Goal: Obtain resource: Download file/media

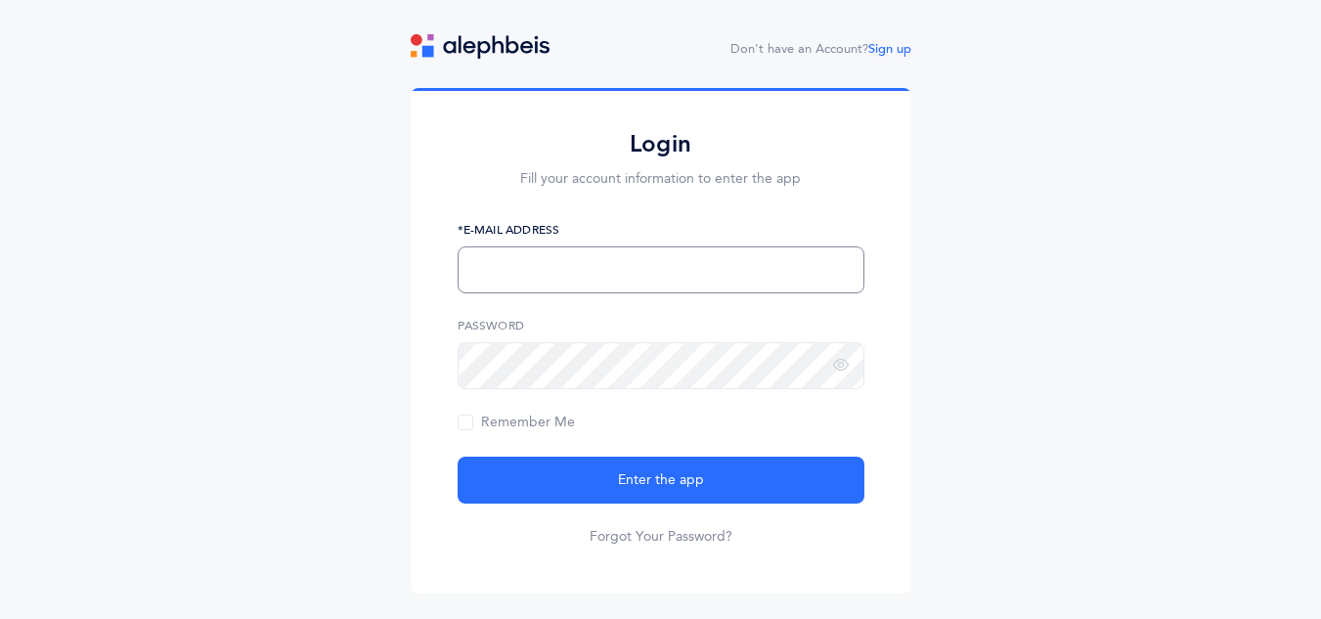
click at [599, 281] on input "text" at bounding box center [661, 269] width 407 height 47
click at [671, 286] on input "[EMAIL_ADDRESS][DOMAIN_NAME]," at bounding box center [661, 269] width 407 height 47
type input "[EMAIL_ADDRESS][DOMAIN_NAME]"
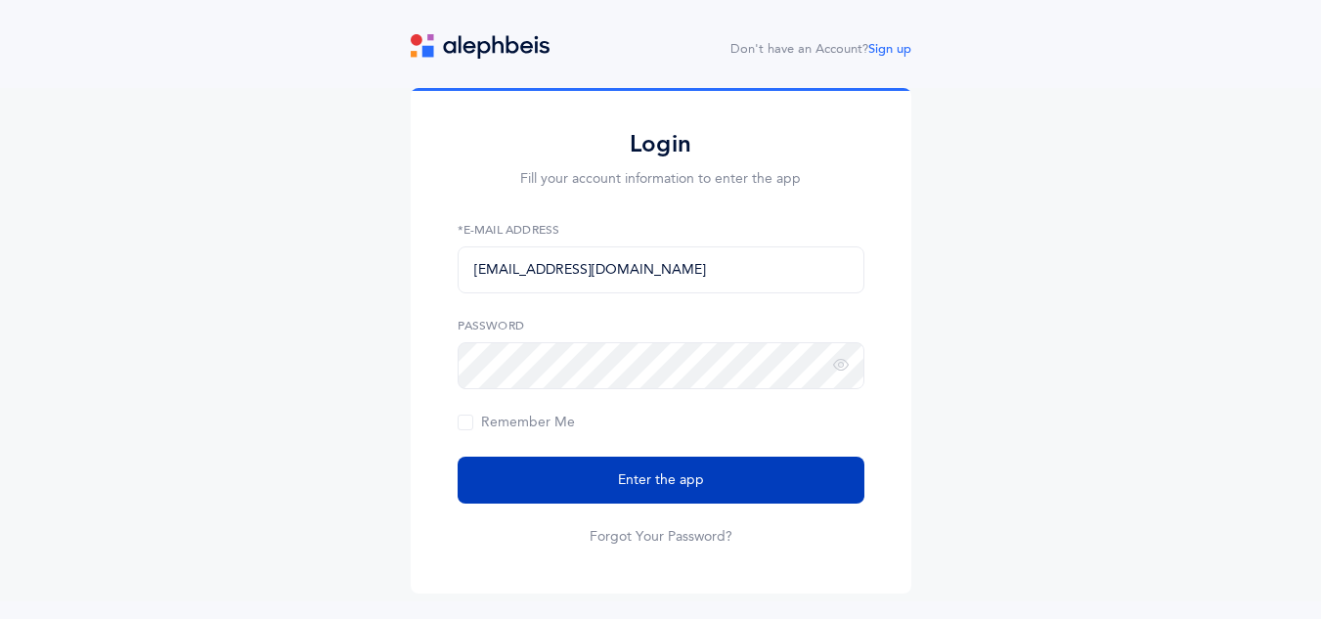
click at [582, 478] on button "Enter the app" at bounding box center [661, 480] width 407 height 47
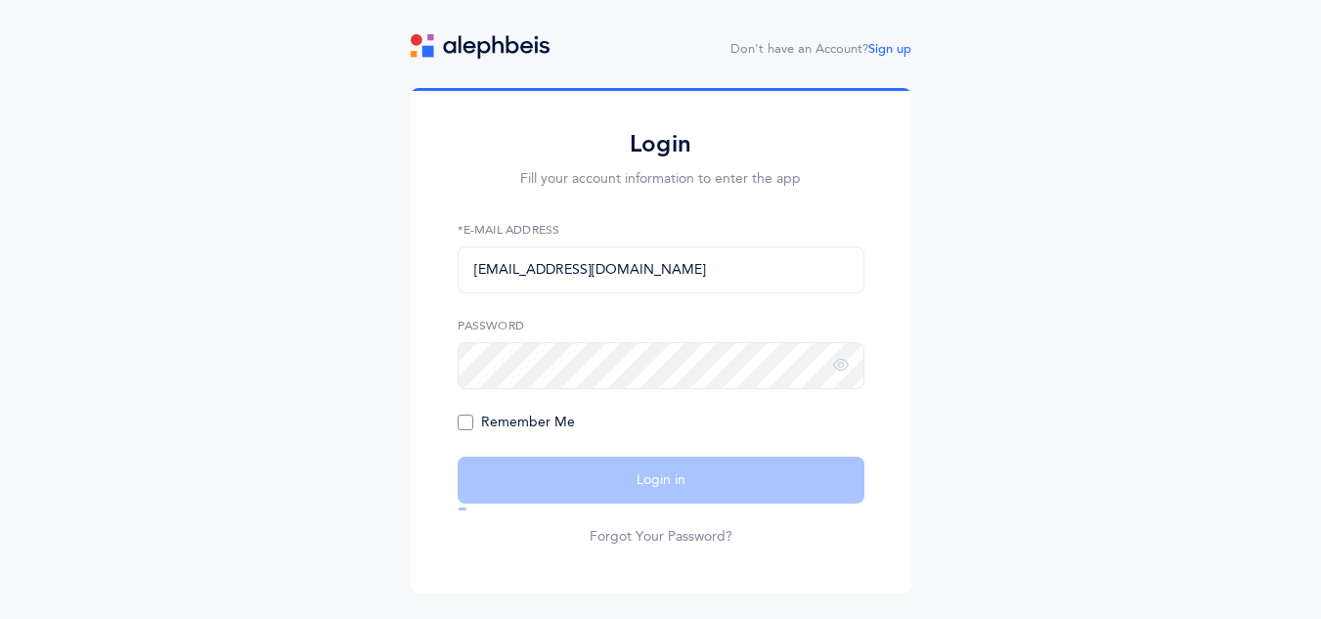
click at [462, 420] on span "Remember Me" at bounding box center [516, 423] width 117 height 16
click at [0, 0] on input "Remember Me" at bounding box center [0, 0] width 0 height 0
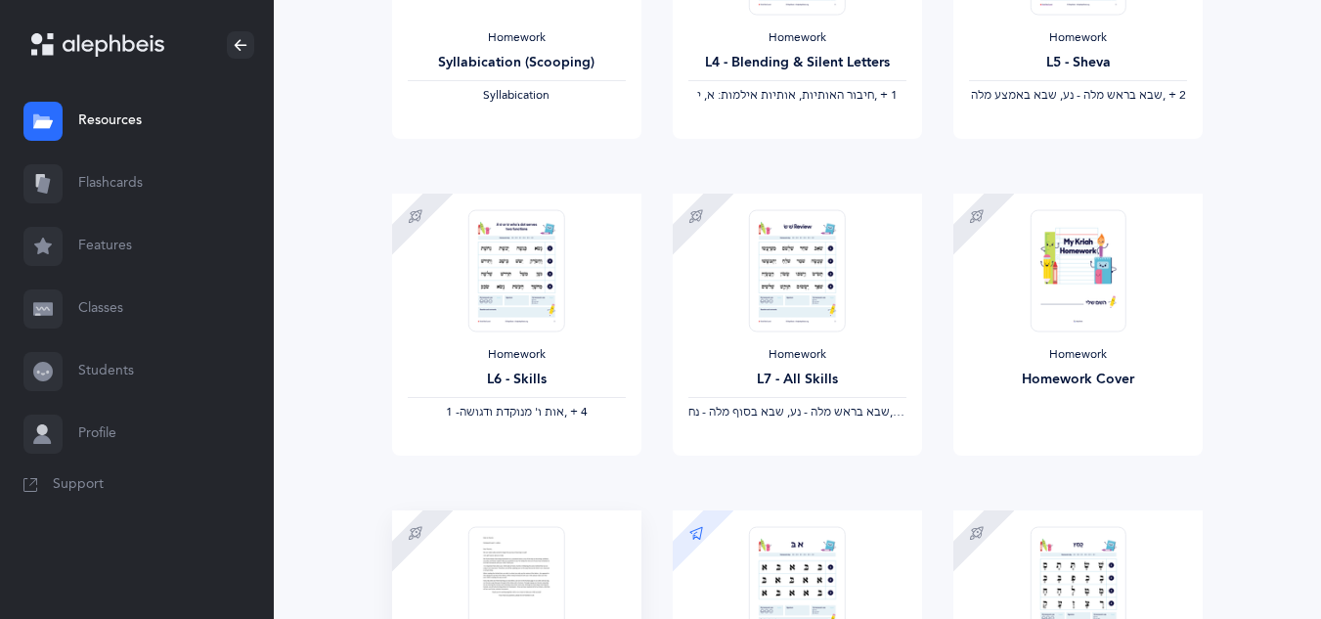
scroll to position [1565, 0]
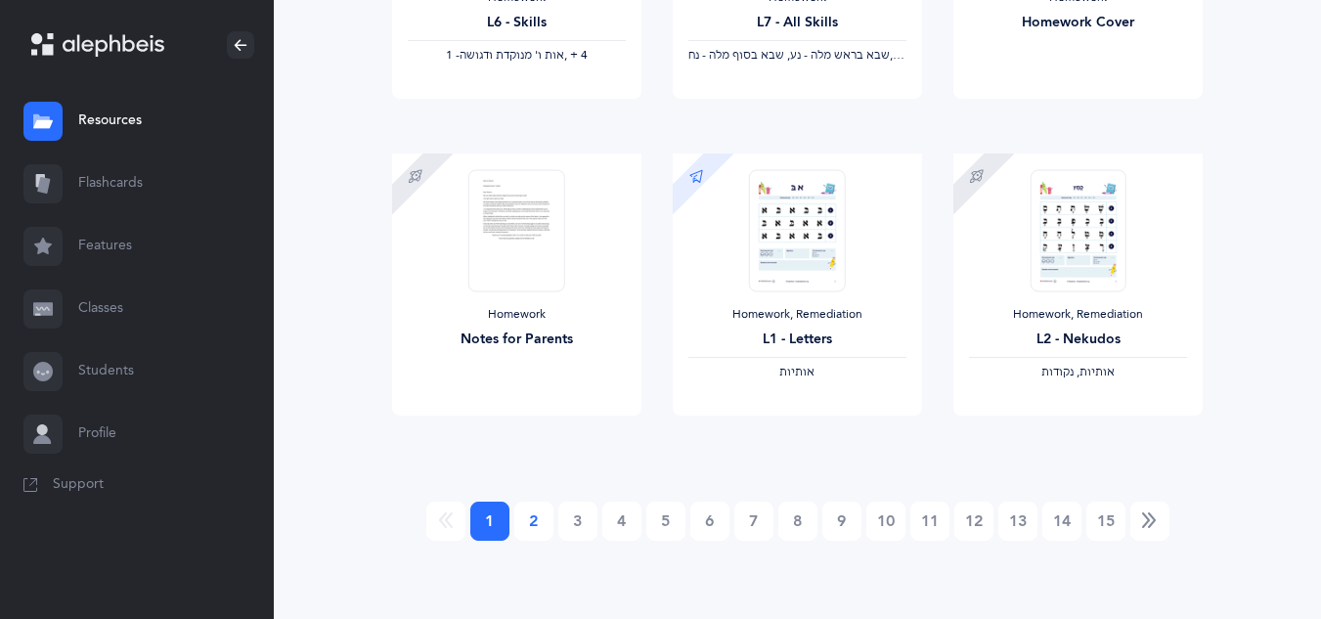
click at [541, 512] on link "2" at bounding box center [533, 521] width 39 height 39
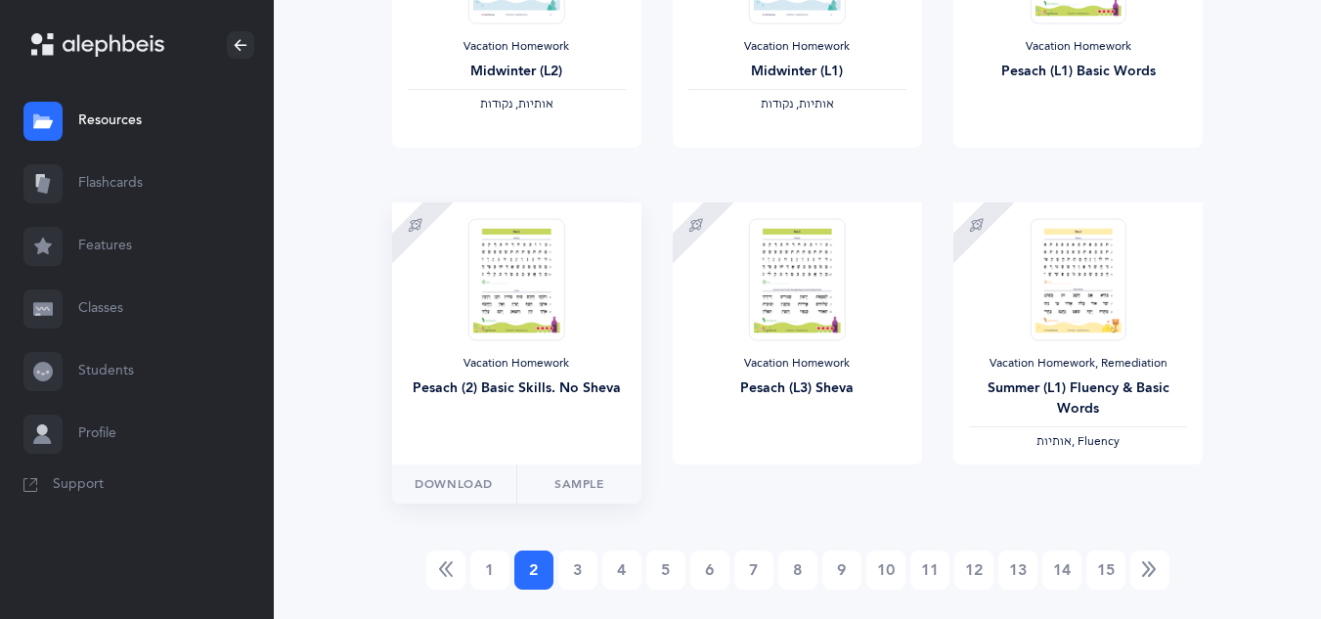
scroll to position [1662, 0]
click at [107, 117] on link "Resources" at bounding box center [137, 121] width 274 height 63
click at [536, 578] on link "2 (current)" at bounding box center [533, 569] width 39 height 39
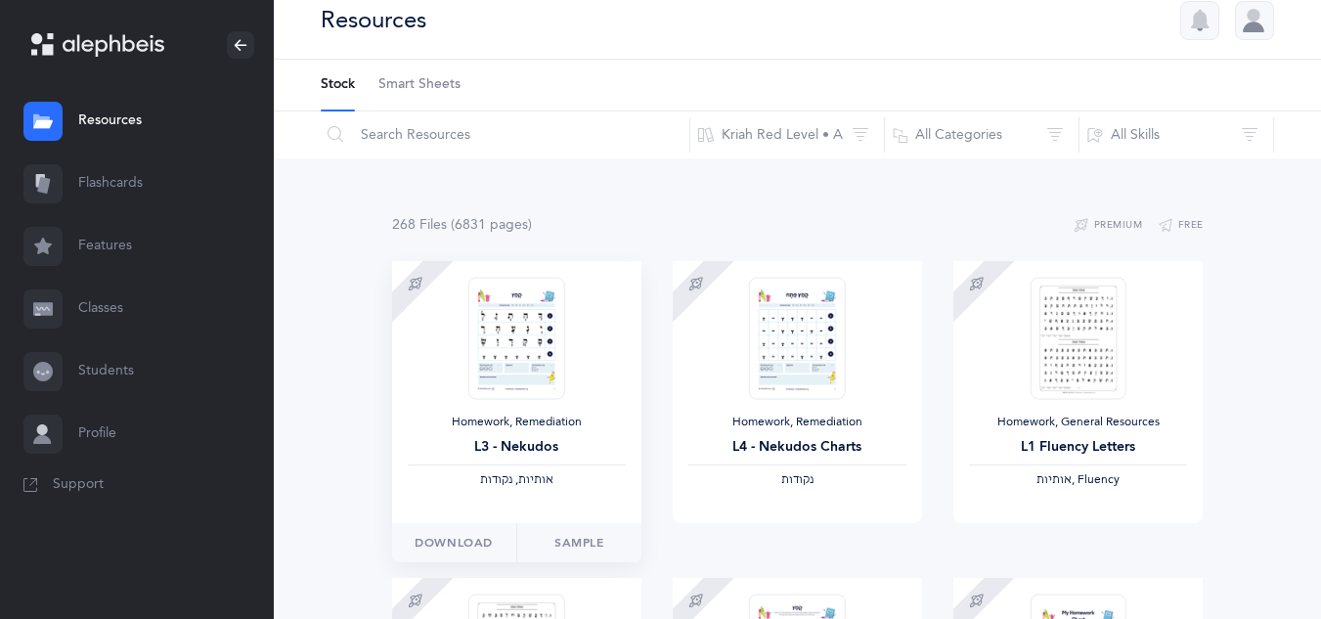
scroll to position [0, 0]
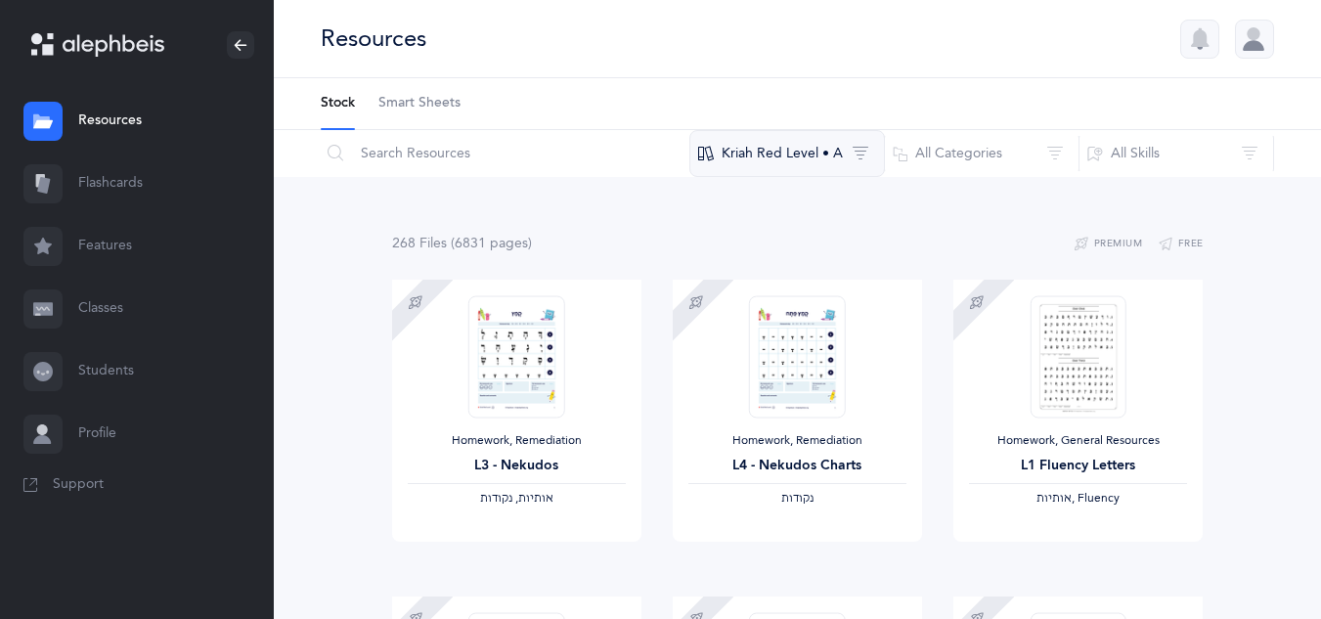
click at [871, 168] on button "Kriah Red Level • A" at bounding box center [787, 153] width 196 height 47
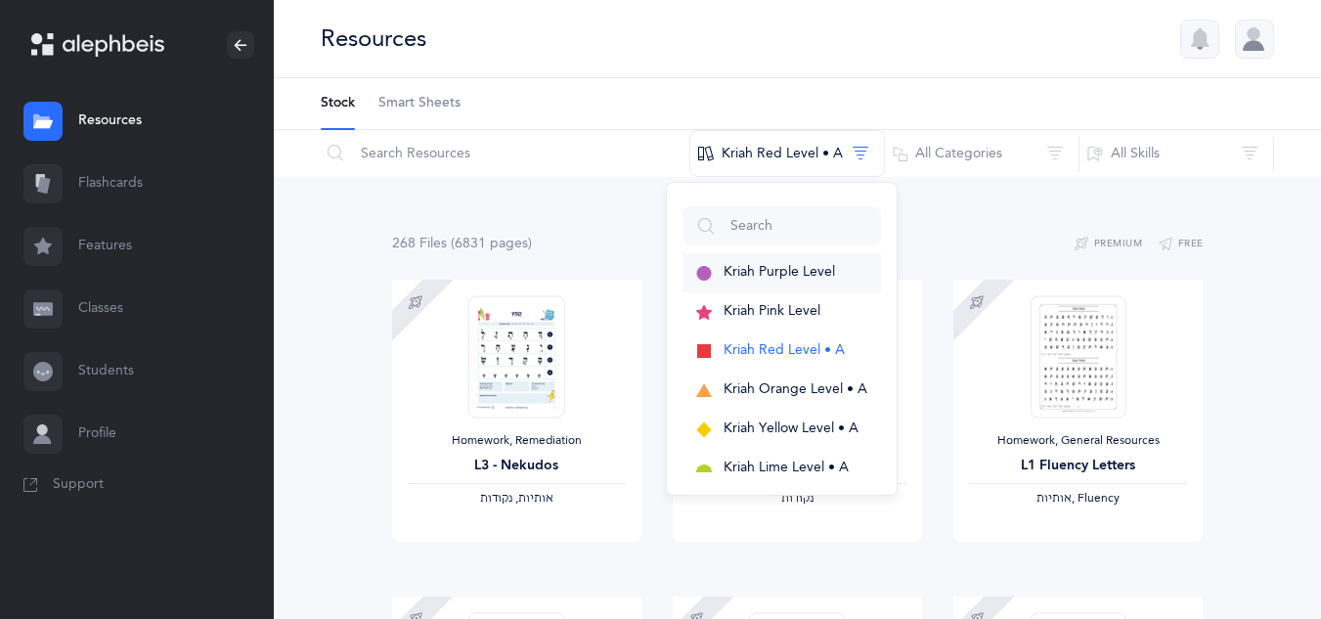
click at [786, 268] on span "Kriah Purple Level" at bounding box center [779, 272] width 111 height 16
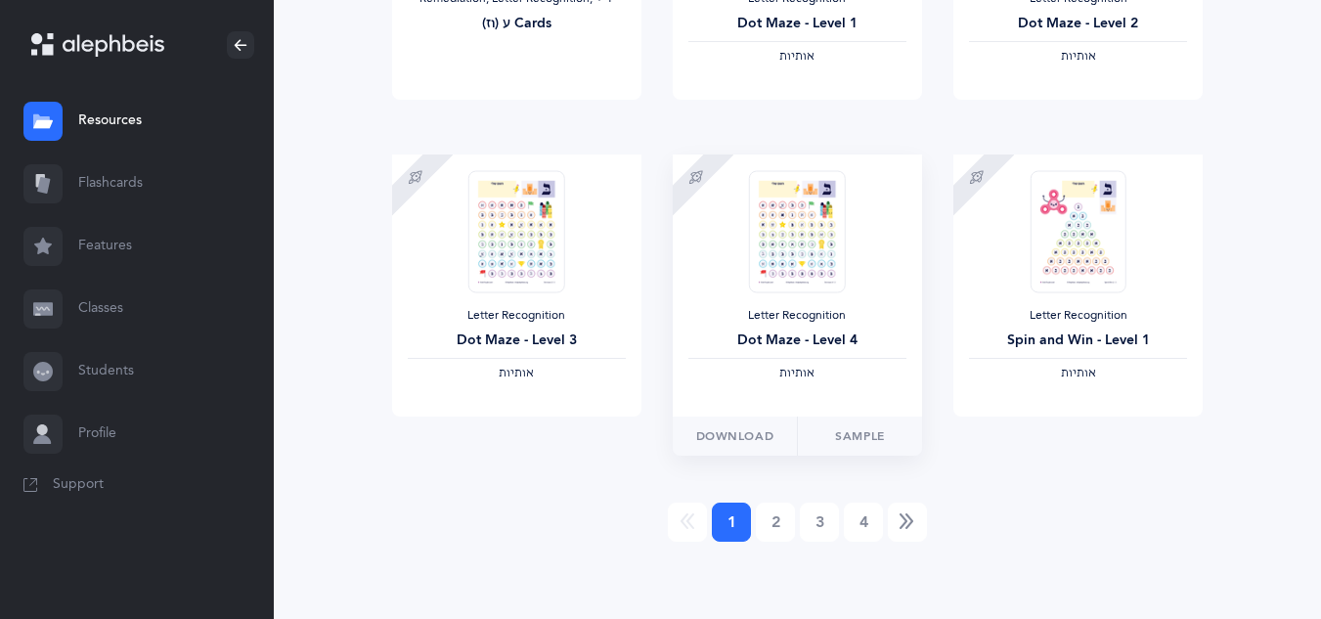
scroll to position [1710, 0]
click at [777, 516] on link "2" at bounding box center [775, 521] width 39 height 39
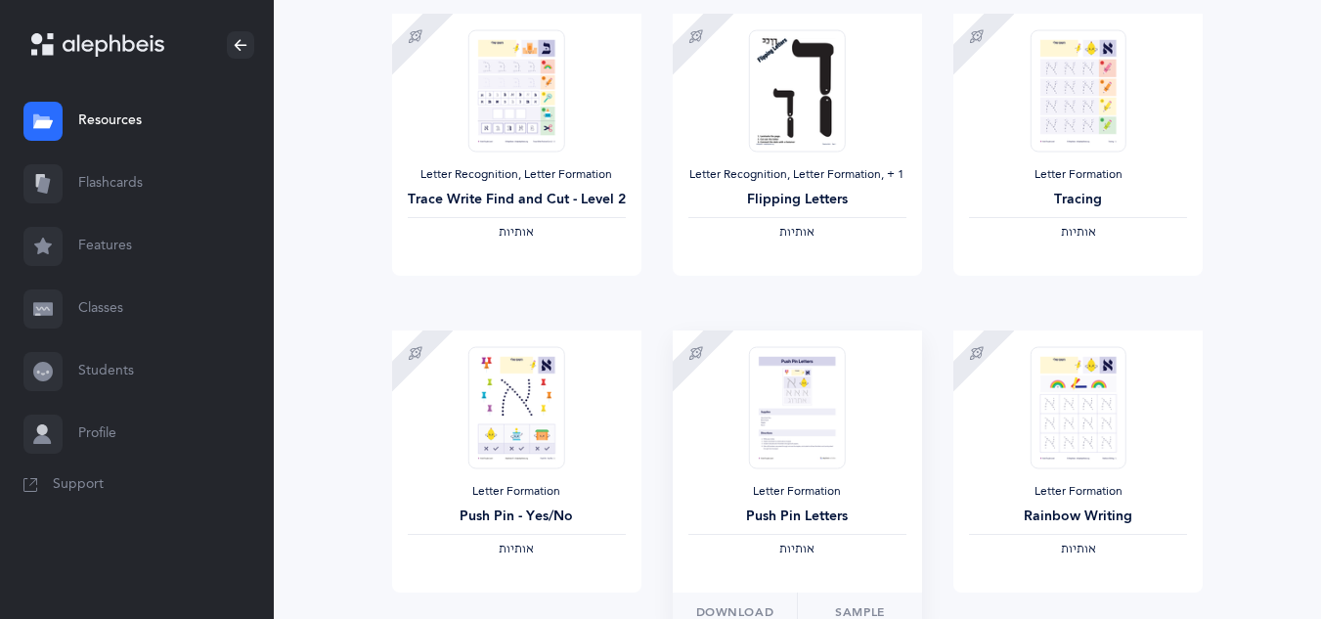
scroll to position [1565, 0]
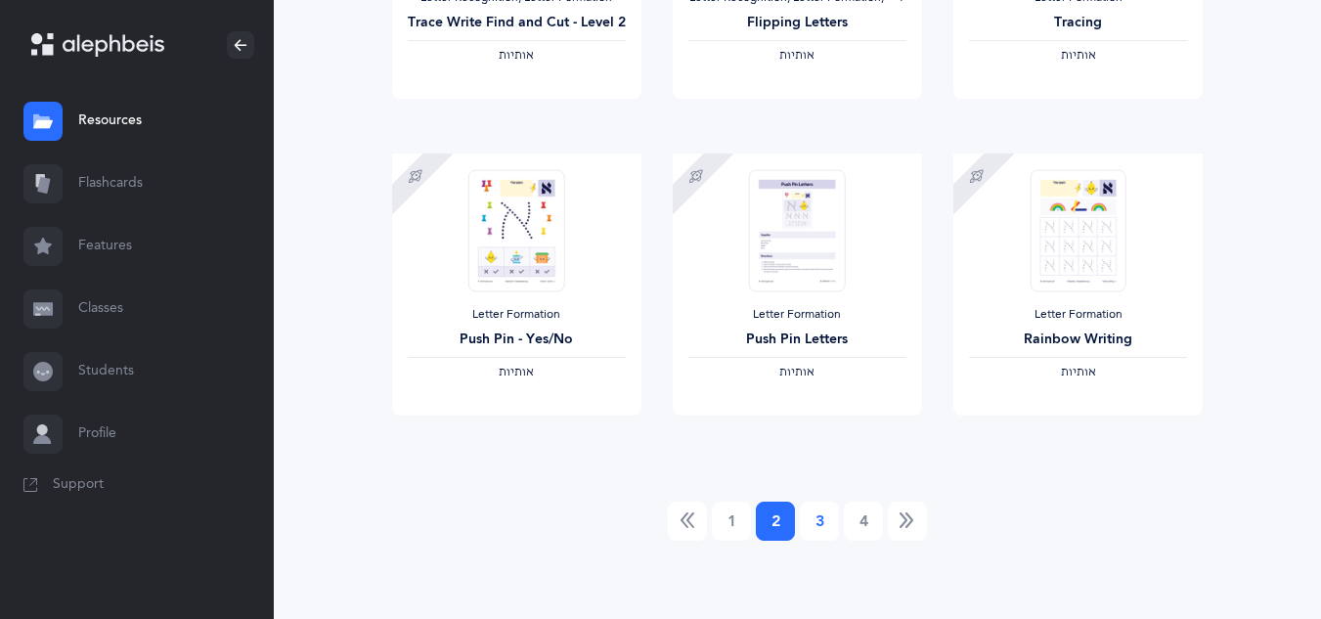
click at [820, 527] on link "3" at bounding box center [819, 521] width 39 height 39
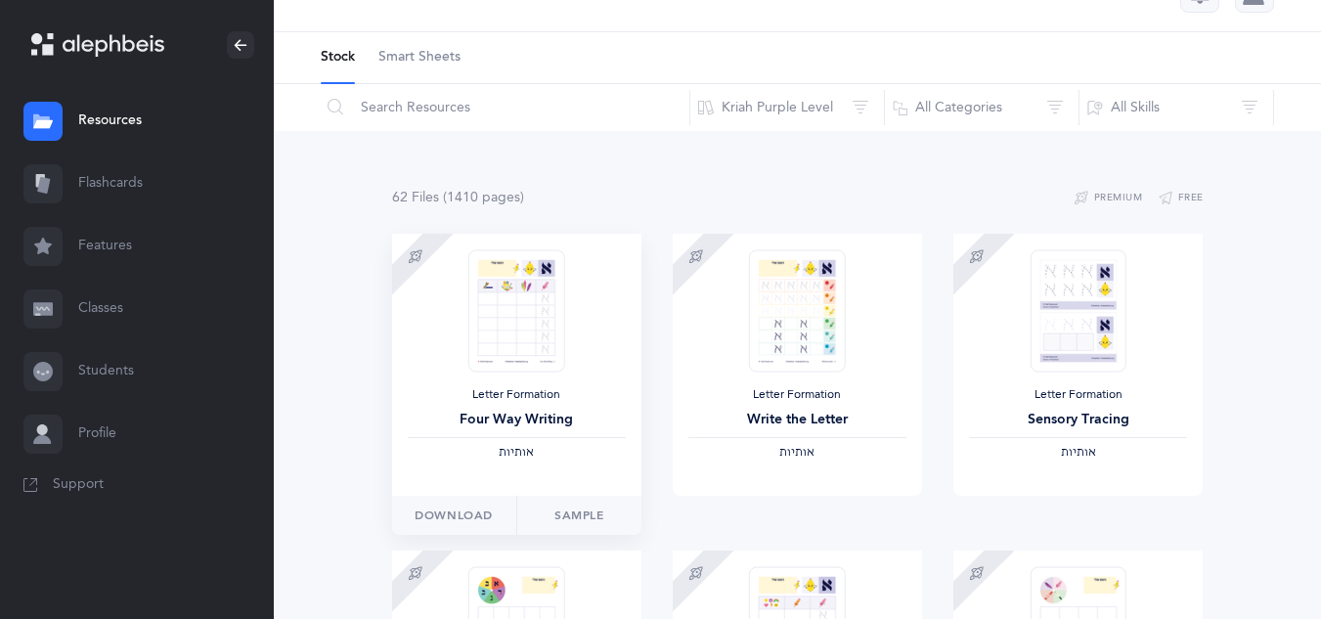
scroll to position [0, 0]
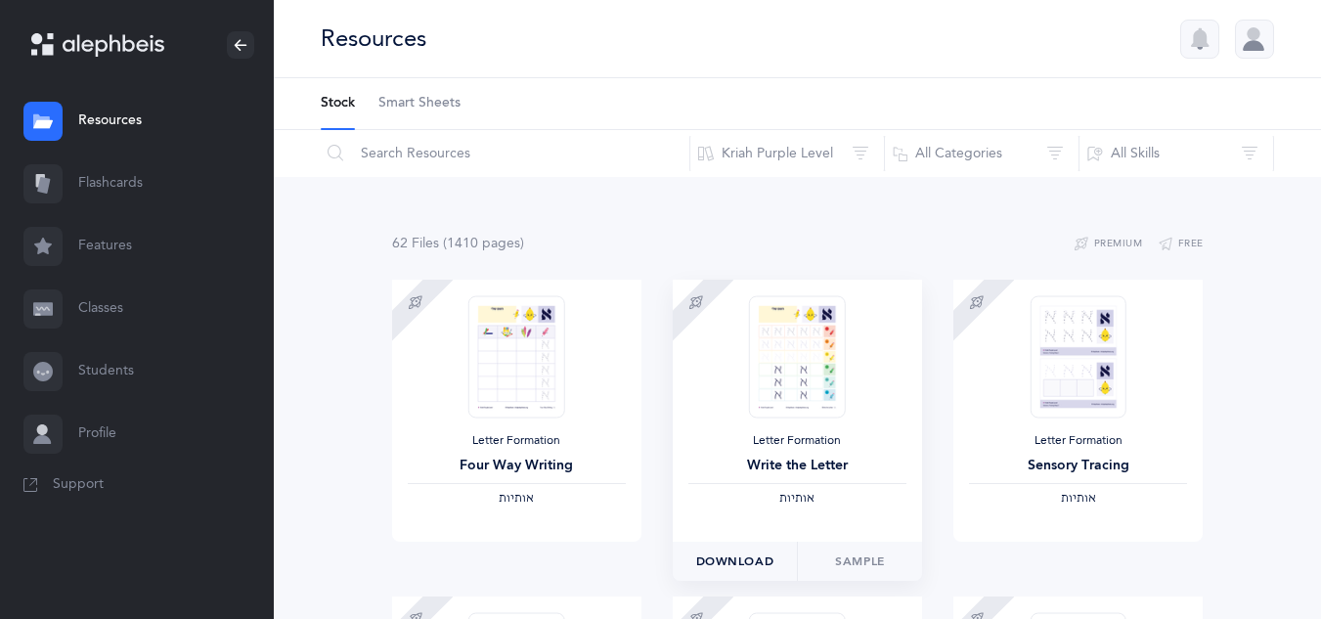
click at [758, 557] on span "Download" at bounding box center [735, 562] width 78 height 18
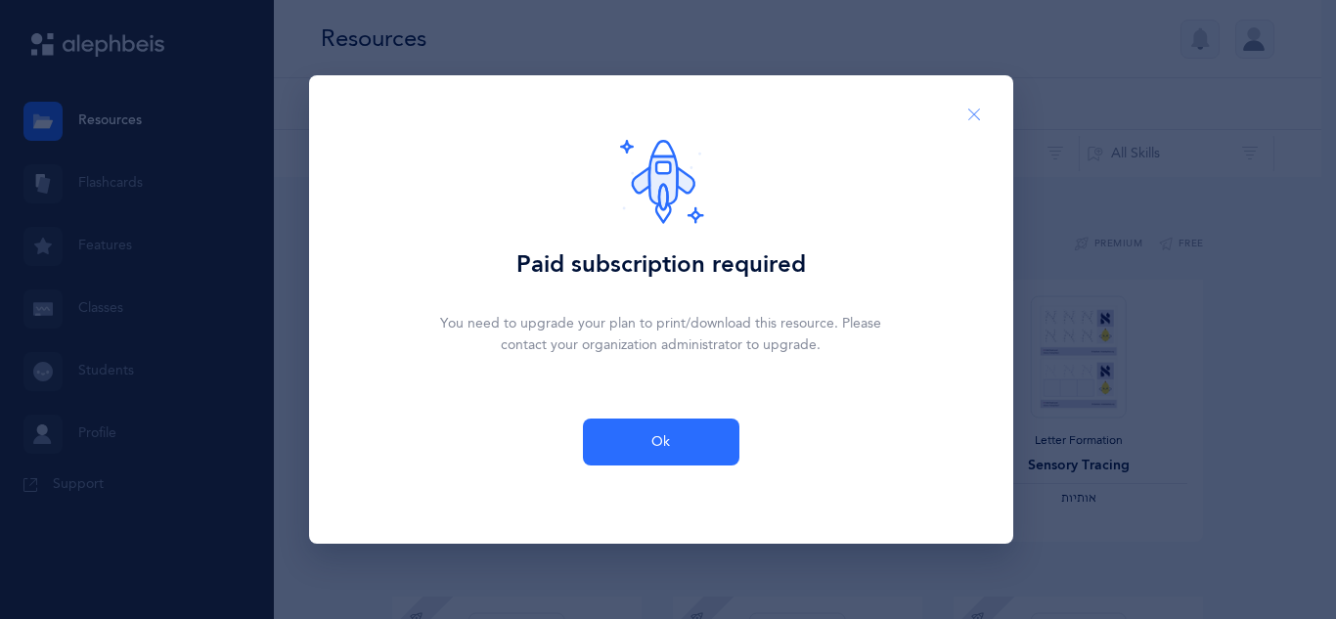
click at [975, 111] on icon "Close" at bounding box center [974, 116] width 16 height 18
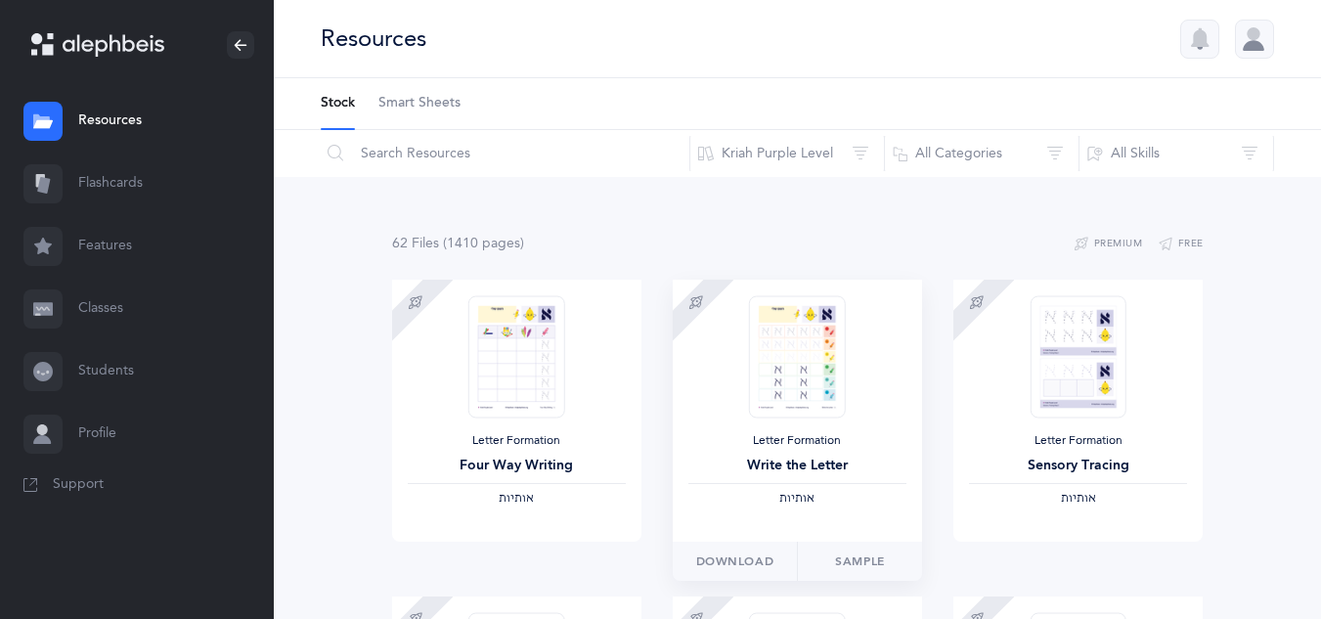
click at [778, 503] on div "‫אותיות‬" at bounding box center [797, 499] width 218 height 16
click at [837, 464] on div "Write the Letter" at bounding box center [797, 466] width 218 height 21
click at [793, 345] on img at bounding box center [797, 356] width 96 height 122
click at [818, 481] on div "Letter Formation Write the Letter ‫אותיות‬" at bounding box center [797, 469] width 218 height 73
click at [810, 508] on div "Letter Formation Write the Letter ‫אותיות‬" at bounding box center [797, 411] width 249 height 262
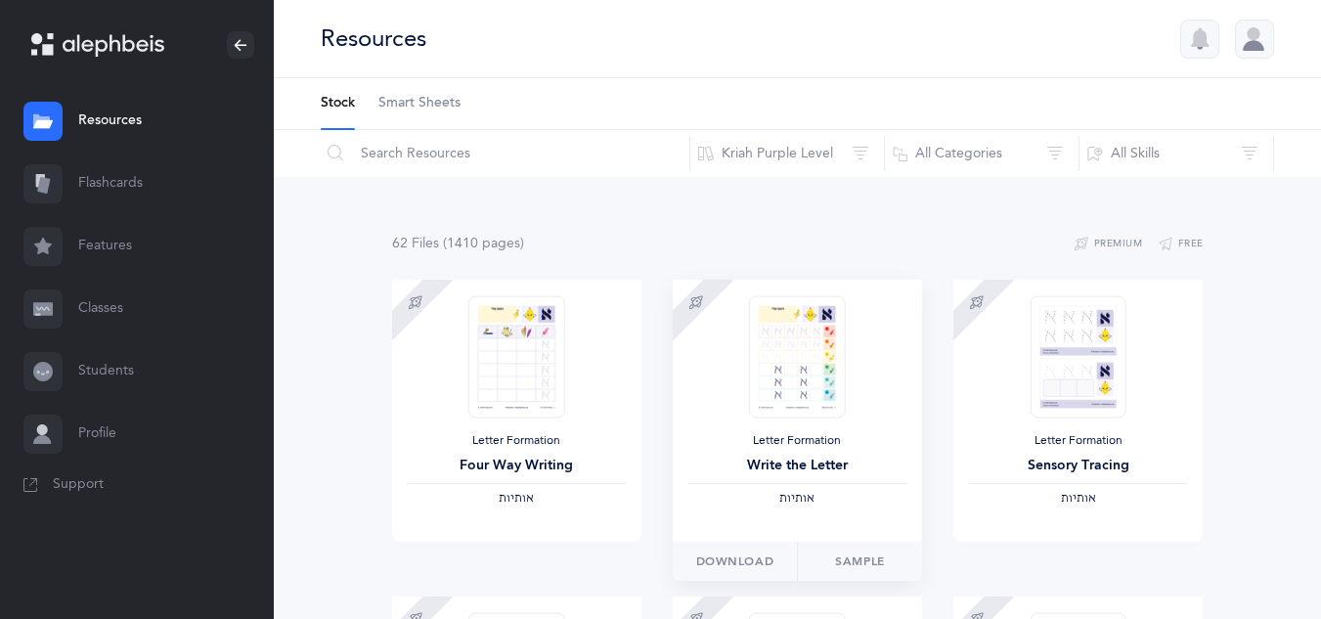
click at [780, 502] on span "‫אותיות‬" at bounding box center [796, 498] width 35 height 14
click at [789, 468] on div "Write the Letter" at bounding box center [797, 466] width 218 height 21
click at [798, 327] on img at bounding box center [797, 356] width 96 height 122
click at [713, 552] on button "Download" at bounding box center [735, 561] width 124 height 39
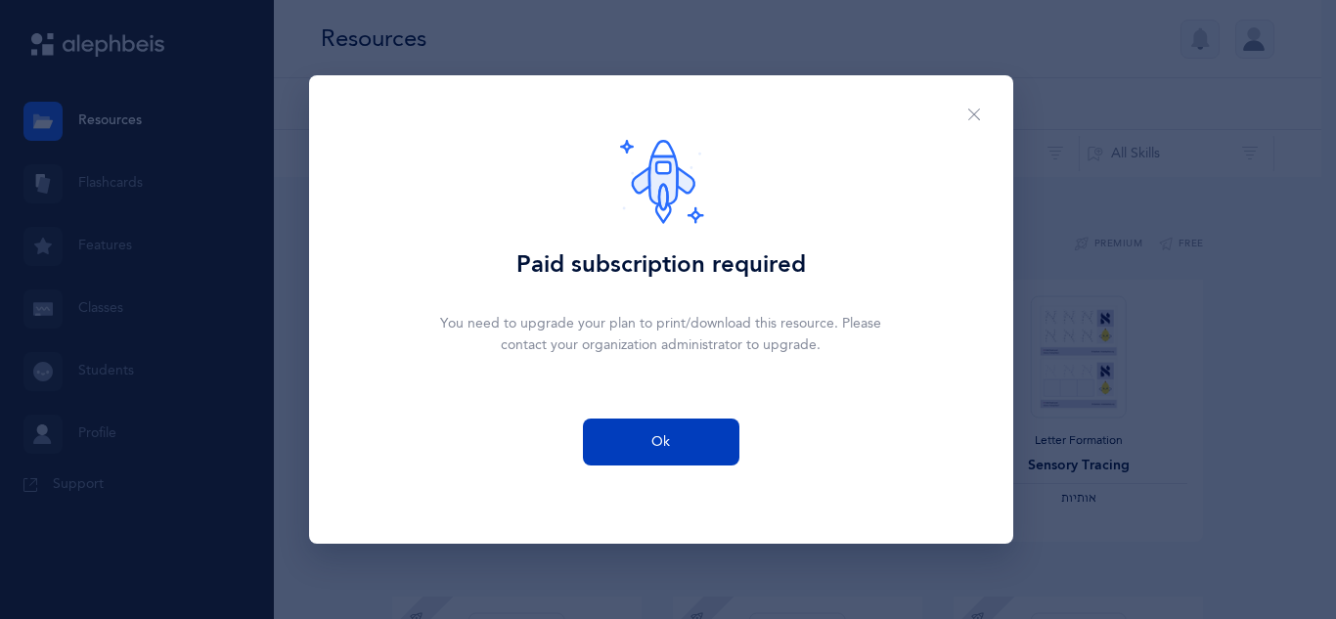
click at [659, 434] on span "Ok" at bounding box center [660, 442] width 19 height 21
